Goal: Information Seeking & Learning: Learn about a topic

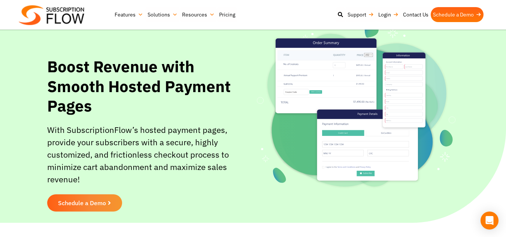
scroll to position [35, 0]
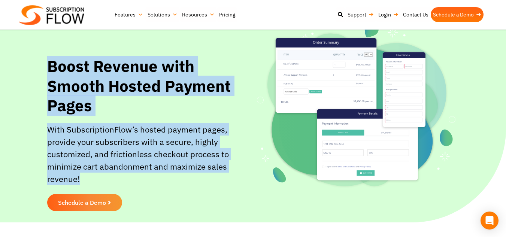
drag, startPoint x: 207, startPoint y: 167, endPoint x: 13, endPoint y: 63, distance: 219.9
click at [13, 63] on section "Boost Revenue with Smooth Hosted Payment Pages With SubscriptionFlow’s hosted p…" at bounding box center [253, 119] width 499 height 185
copy div "Boost Revenue with Smooth Hosted Payment Pages With SubscriptionFlow’s hosted p…"
click at [222, 102] on h1 "Boost Revenue with Smooth Hosted Payment Pages" at bounding box center [150, 86] width 206 height 59
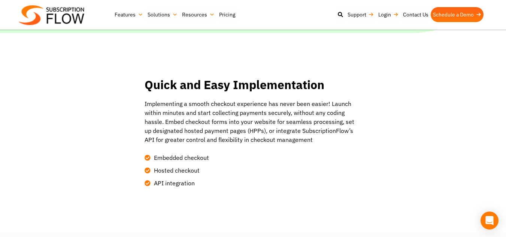
scroll to position [225, 0]
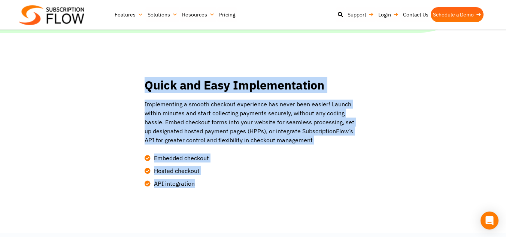
drag, startPoint x: 199, startPoint y: 175, endPoint x: 139, endPoint y: 73, distance: 118.2
click at [139, 75] on div "Quick and Easy Implementation Implementing a smooth checkout experience has nev…" at bounding box center [253, 133] width 262 height 117
copy div "Quick and Easy Implementation Implementing a smooth checkout experience has nev…"
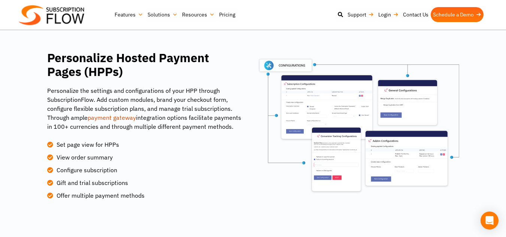
scroll to position [433, 0]
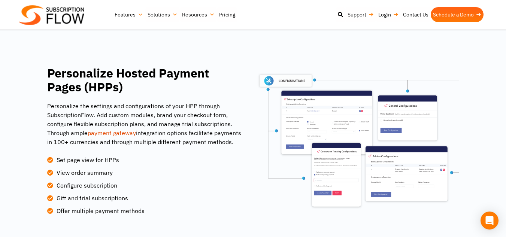
click at [289, 127] on img at bounding box center [358, 141] width 202 height 138
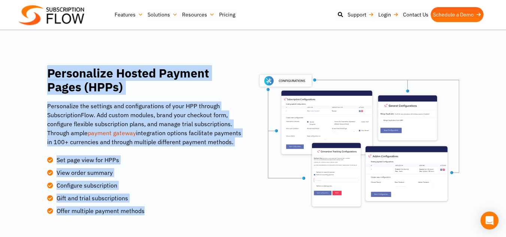
drag, startPoint x: 141, startPoint y: 200, endPoint x: 46, endPoint y: 63, distance: 166.8
click at [46, 66] on div "Personalize Hosted Payment Pages (HPPs) Personalize the settings and configurat…" at bounding box center [253, 140] width 450 height 149
copy div "Personalize Hosted Payment Pages (HPPs) Personalize the settings and configurat…"
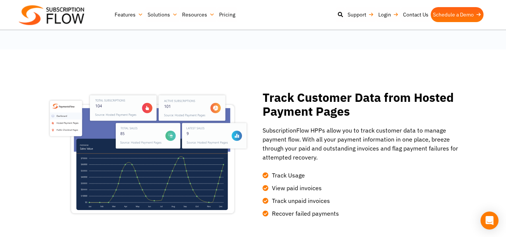
scroll to position [672, 0]
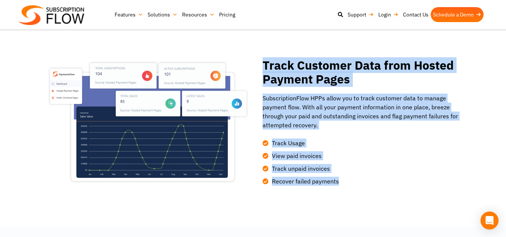
drag, startPoint x: 339, startPoint y: 173, endPoint x: 265, endPoint y: 53, distance: 140.2
click at [265, 58] on div "Track Customer Data from Hosted Payment Pages SubscriptionFlow HPPs allow you t…" at bounding box center [356, 121] width 206 height 127
copy div "Track Customer Data from Hosted Payment Pages SubscriptionFlow HPPs allow you t…"
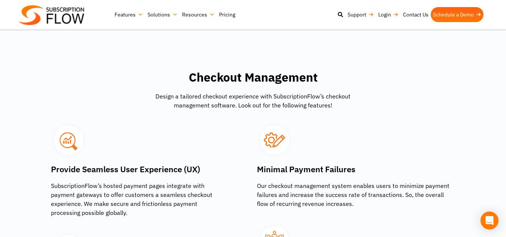
scroll to position [874, 0]
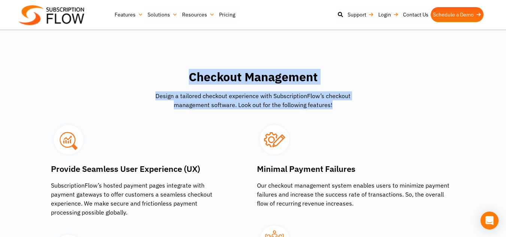
drag, startPoint x: 333, startPoint y: 92, endPoint x: 181, endPoint y: 54, distance: 156.0
click at [181, 66] on div "Checkout Management Design a tailored checkout experience with SubscriptionFlow…" at bounding box center [253, 92] width 206 height 52
copy div "Checkout Management Design a tailored checkout experience with SubscriptionFlow…"
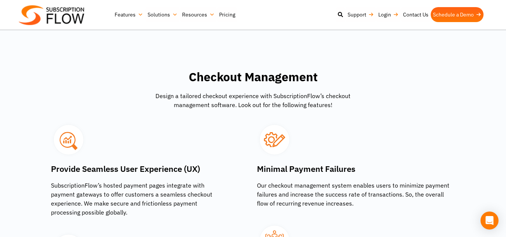
click at [251, 140] on div "Provide Seamless User Experience (UX) SubscriptionFlow’s hosted payment pages i…" at bounding box center [150, 224] width 206 height 212
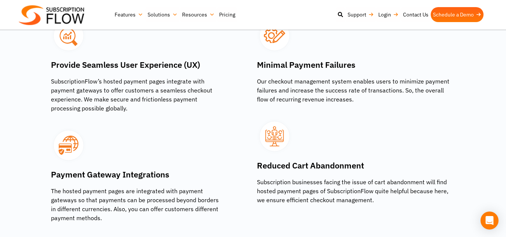
scroll to position [978, 0]
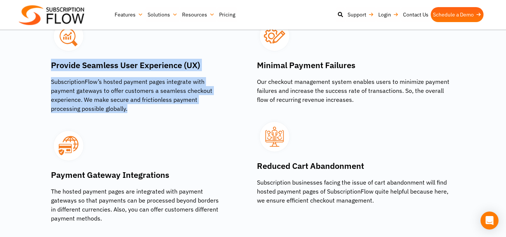
drag, startPoint x: 127, startPoint y: 98, endPoint x: 47, endPoint y: 54, distance: 90.9
click at [47, 54] on div "Provide Seamless User Experience (UX) SubscriptionFlow’s hosted payment pages i…" at bounding box center [150, 121] width 206 height 212
copy div "Provide Seamless User Experience (UX) SubscriptionFlow’s hosted payment pages i…"
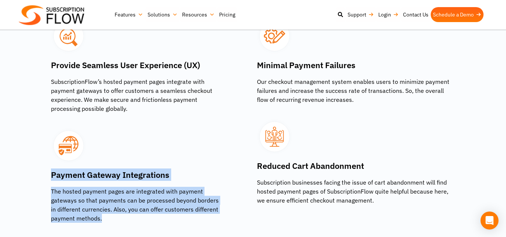
drag, startPoint x: 102, startPoint y: 206, endPoint x: 50, endPoint y: 160, distance: 70.1
click at [50, 160] on div "Provide Seamless User Experience (UX) SubscriptionFlow’s hosted payment pages i…" at bounding box center [150, 121] width 206 height 212
copy div "Payment Gateway Integrations The hosted payment pages are integrated with payme…"
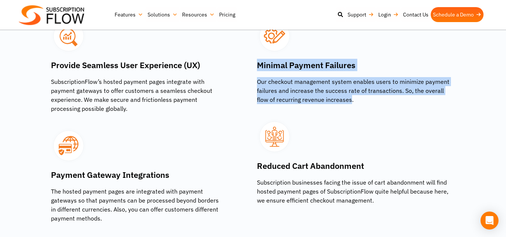
drag, startPoint x: 339, startPoint y: 86, endPoint x: 255, endPoint y: 57, distance: 88.4
click at [255, 57] on div "Minimal Payment Failures Our checkout management system enables users to minimi…" at bounding box center [356, 121] width 206 height 212
copy div "Minimal Payment Failures Our checkout management system enables users to minimi…"
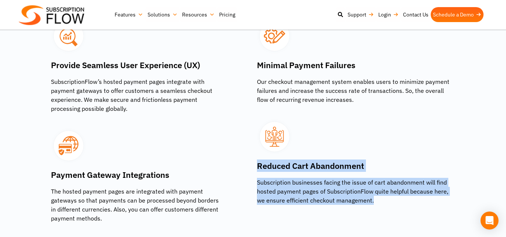
drag, startPoint x: 364, startPoint y: 189, endPoint x: 257, endPoint y: 156, distance: 111.6
click at [257, 160] on div "Reduced Cart Abandonment Subscription businesses facing the issue of cart aband…" at bounding box center [356, 182] width 199 height 45
copy div "Reduced Cart Abandonment Subscription businesses facing the issue of cart aband…"
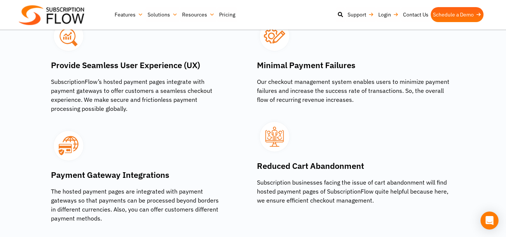
click at [217, 113] on div "Payment Gateway Integrations The hosted payment pages are integrated with payme…" at bounding box center [150, 168] width 199 height 110
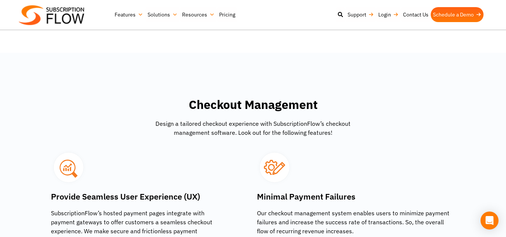
scroll to position [876, 0]
